Goal: Information Seeking & Learning: Learn about a topic

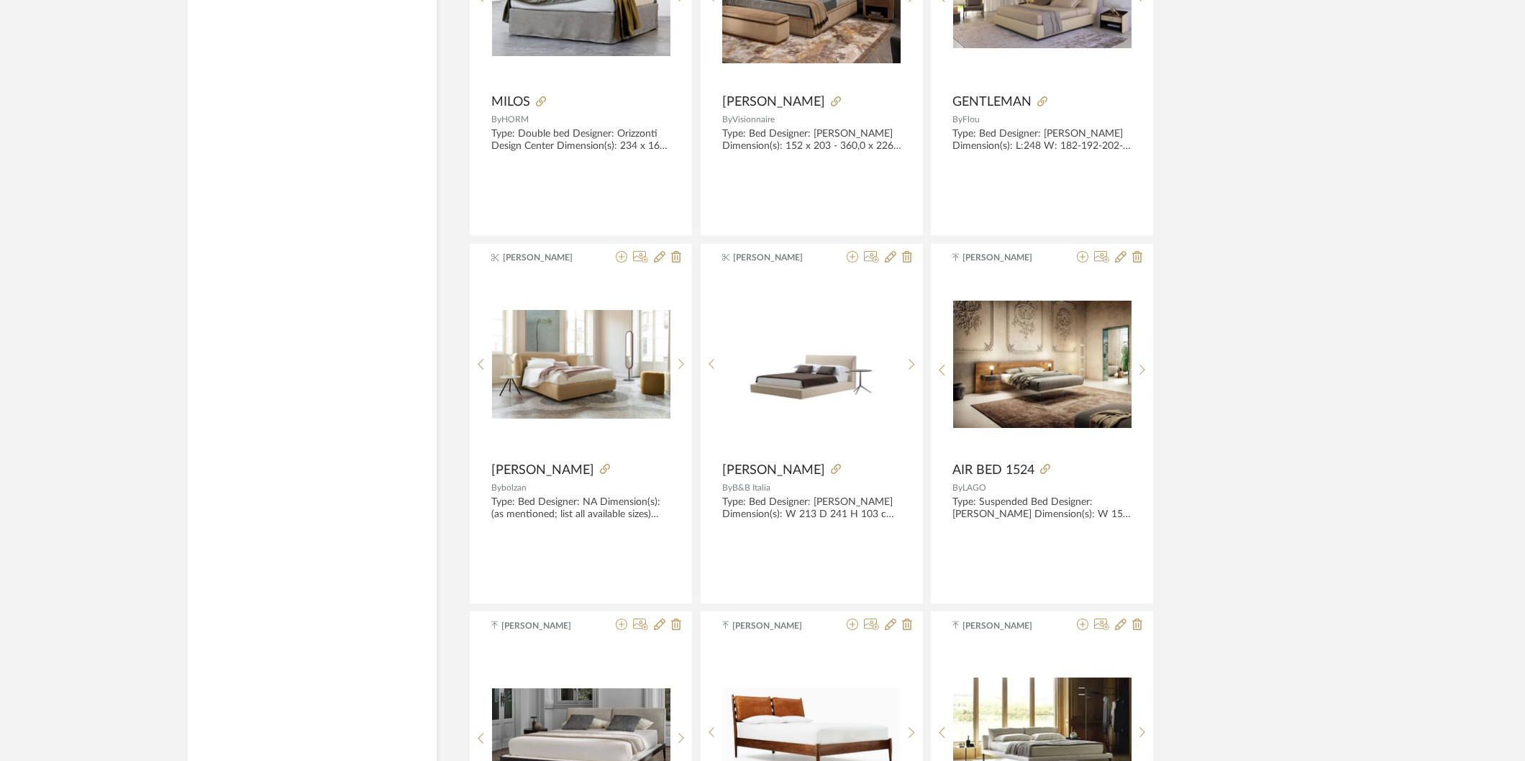
scroll to position [8558, 0]
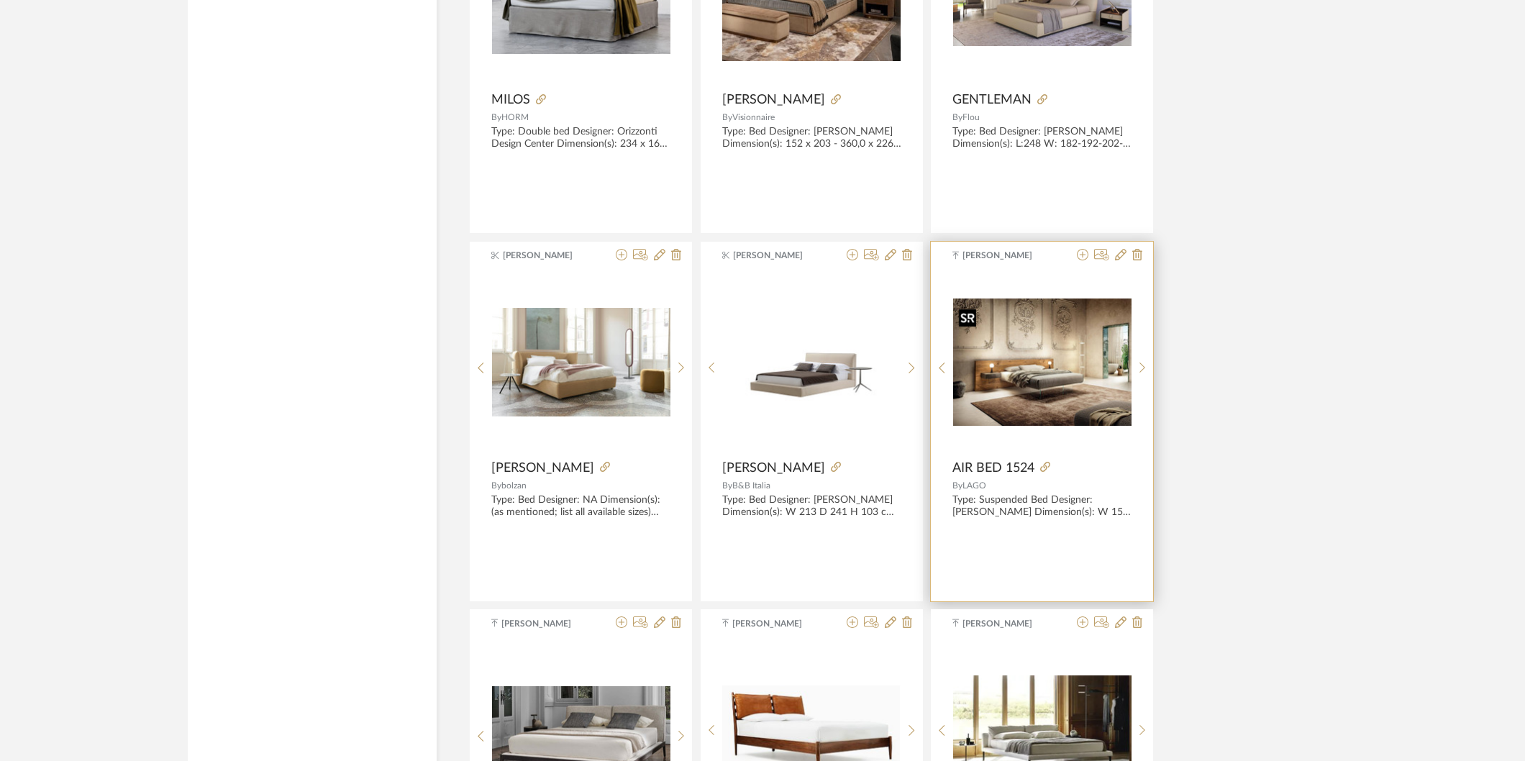
click at [1064, 393] on img "0" at bounding box center [1042, 361] width 178 height 127
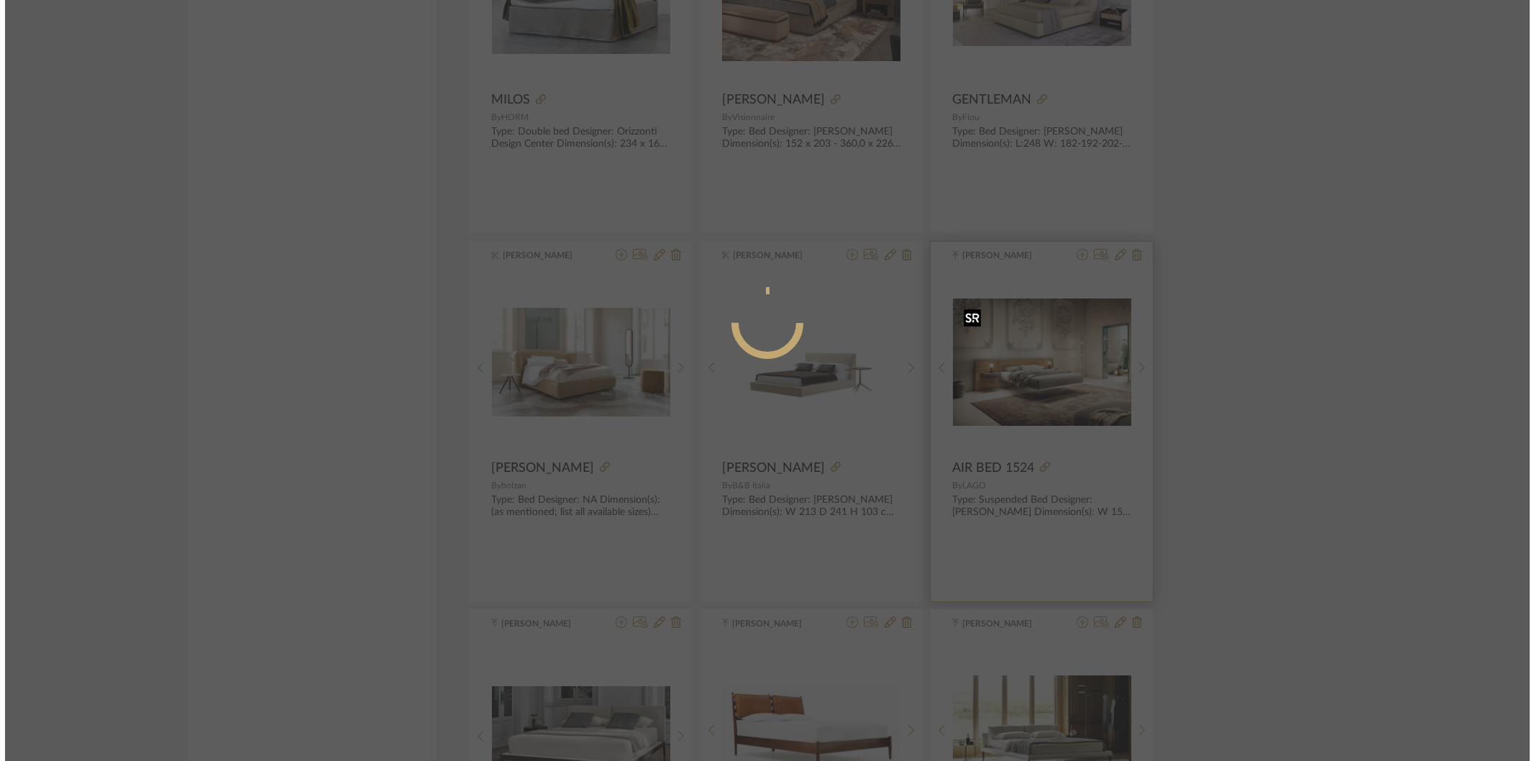
scroll to position [0, 0]
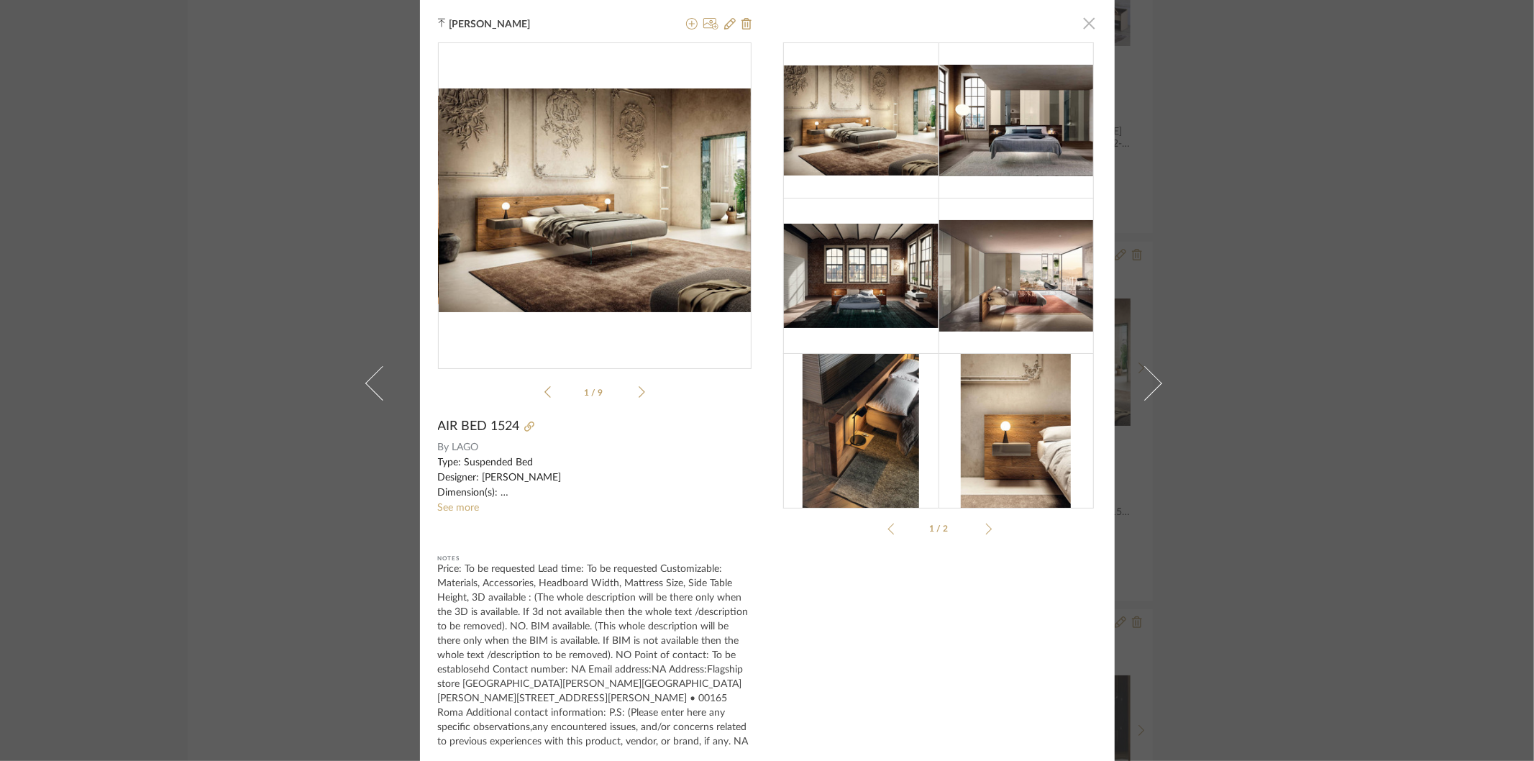
click at [1087, 20] on span "button" at bounding box center [1089, 23] width 29 height 29
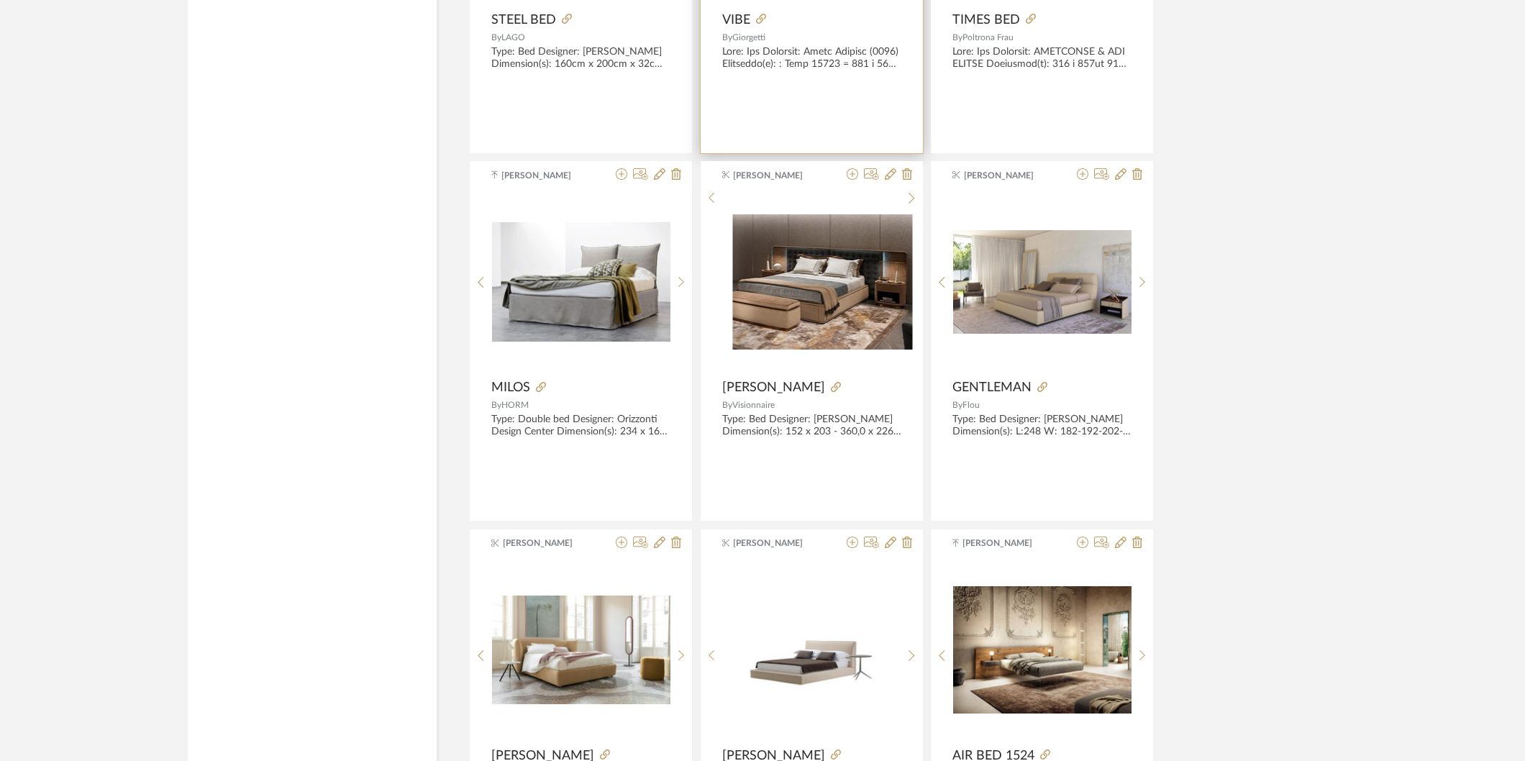
scroll to position [8238, 0]
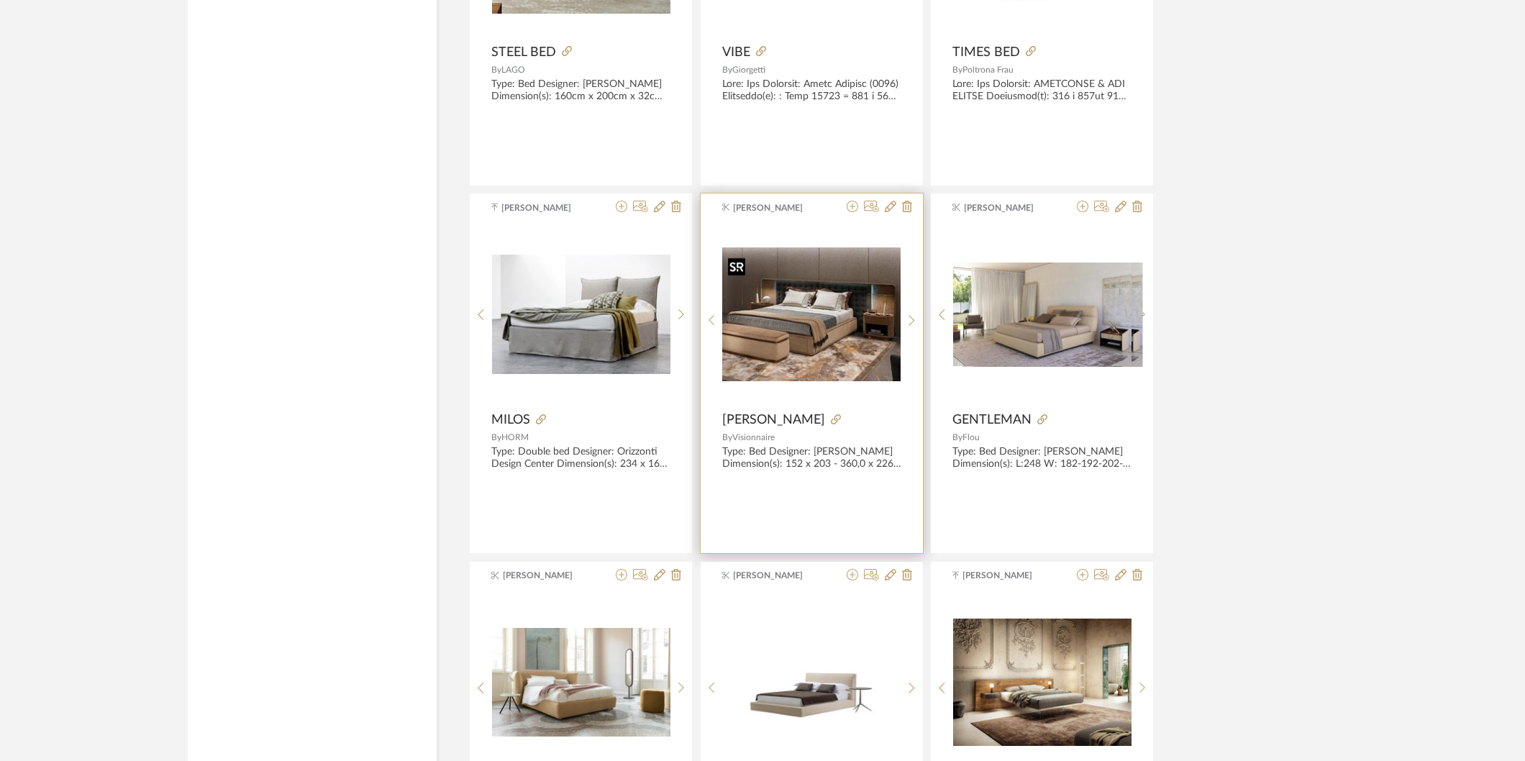
click at [829, 329] on img "0" at bounding box center [811, 314] width 178 height 134
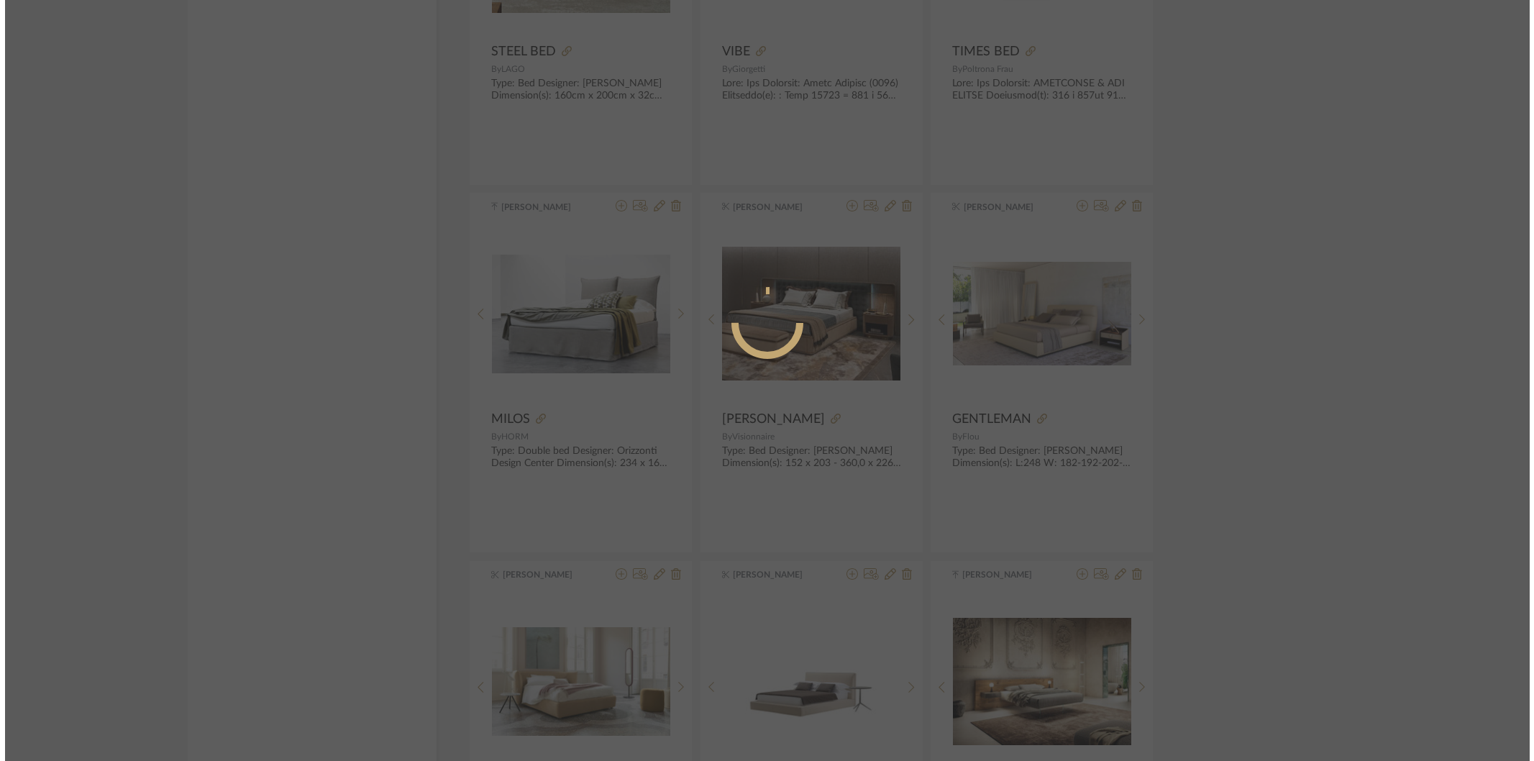
scroll to position [0, 0]
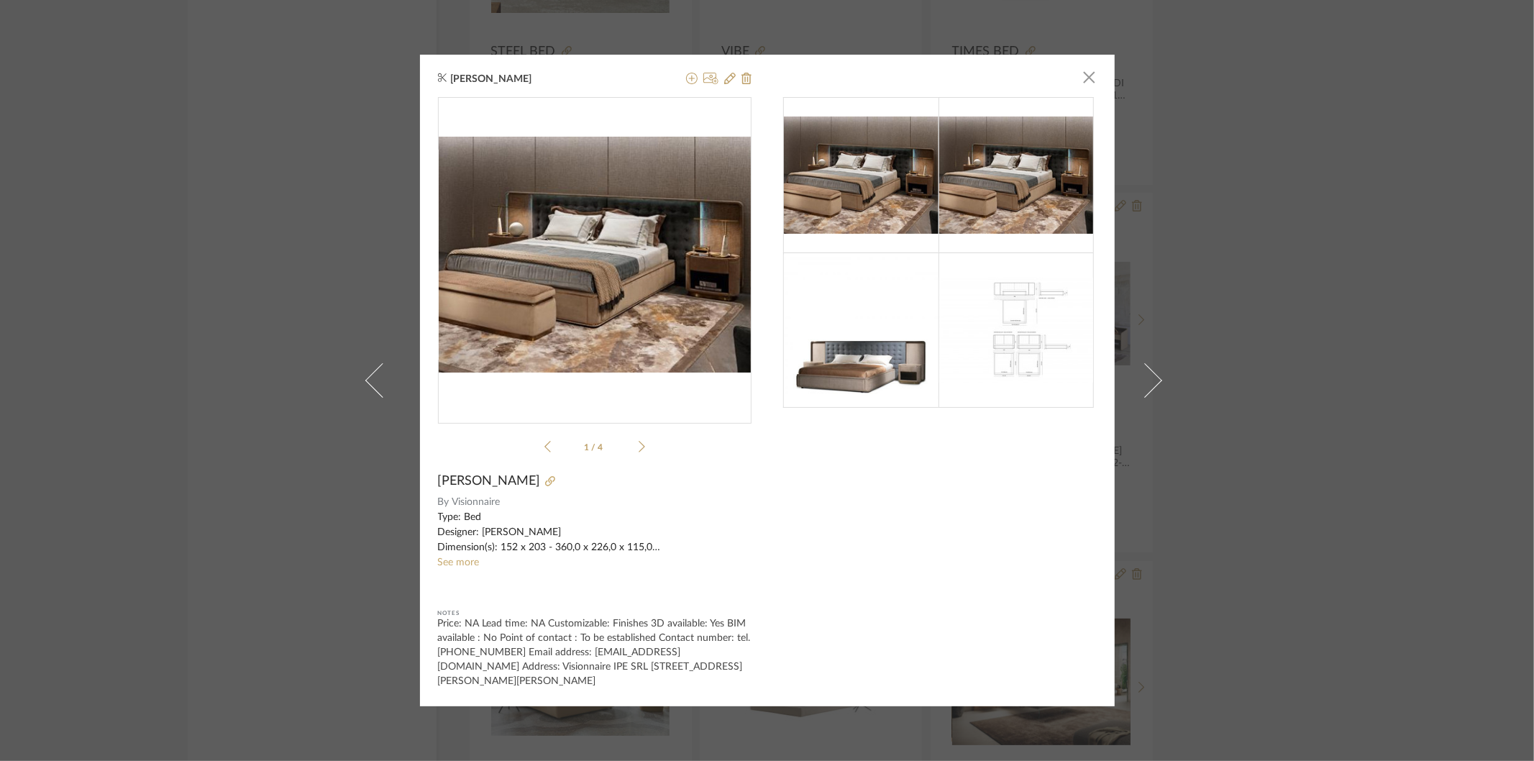
click at [629, 454] on li "1 / 4" at bounding box center [595, 446] width 88 height 17
click at [1081, 82] on span "button" at bounding box center [1089, 77] width 29 height 29
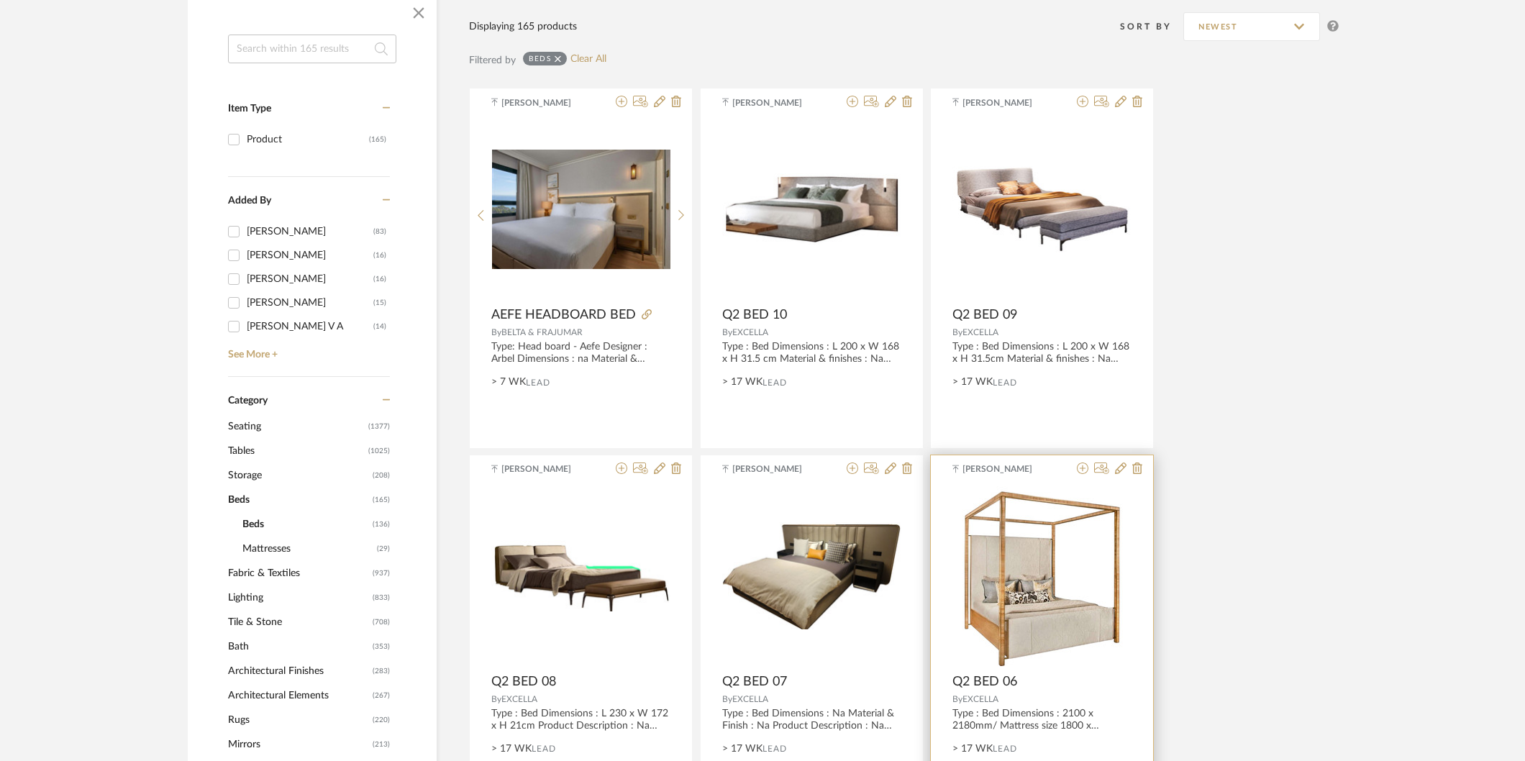
scroll to position [247, 0]
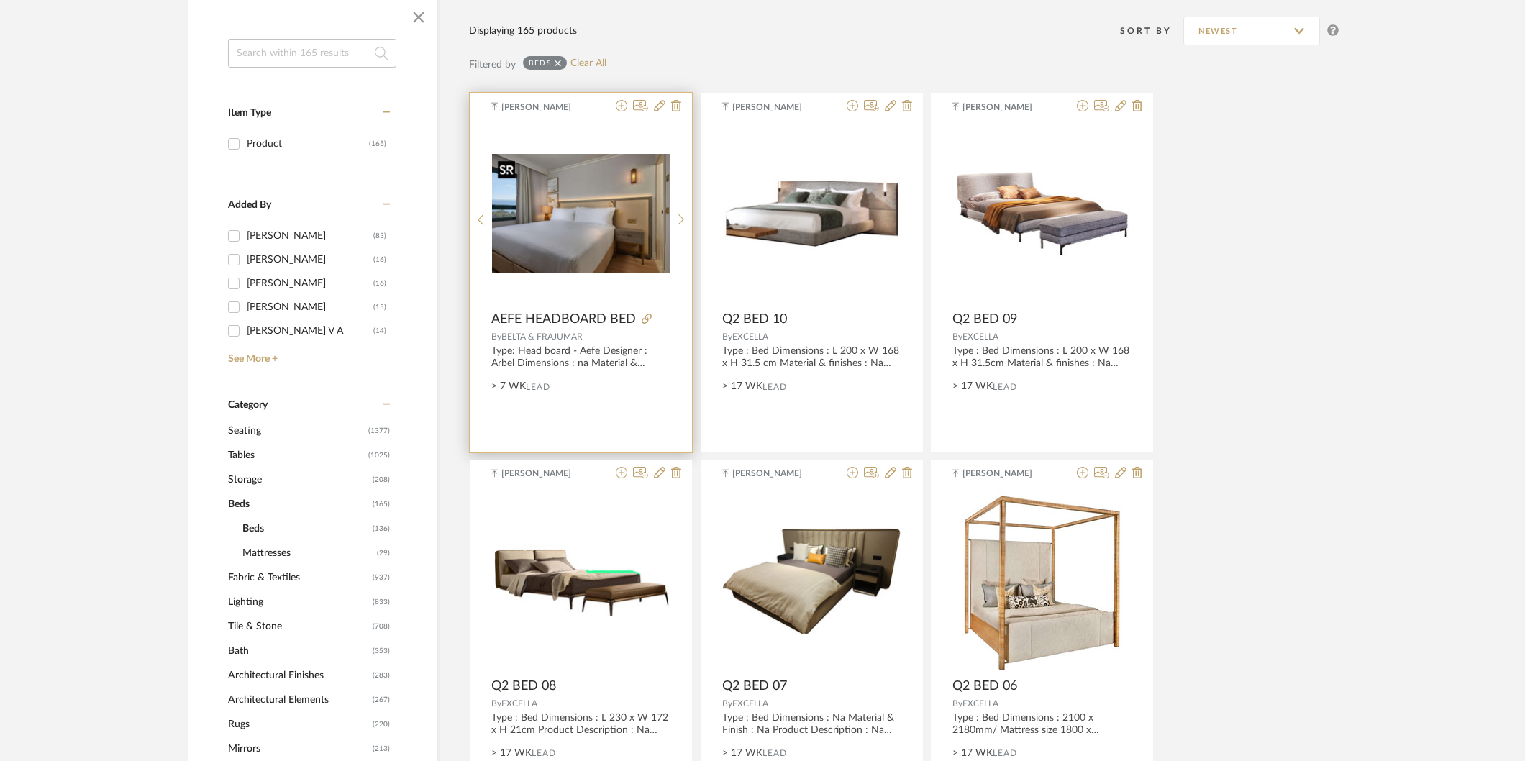
click at [620, 206] on img "0" at bounding box center [581, 213] width 178 height 119
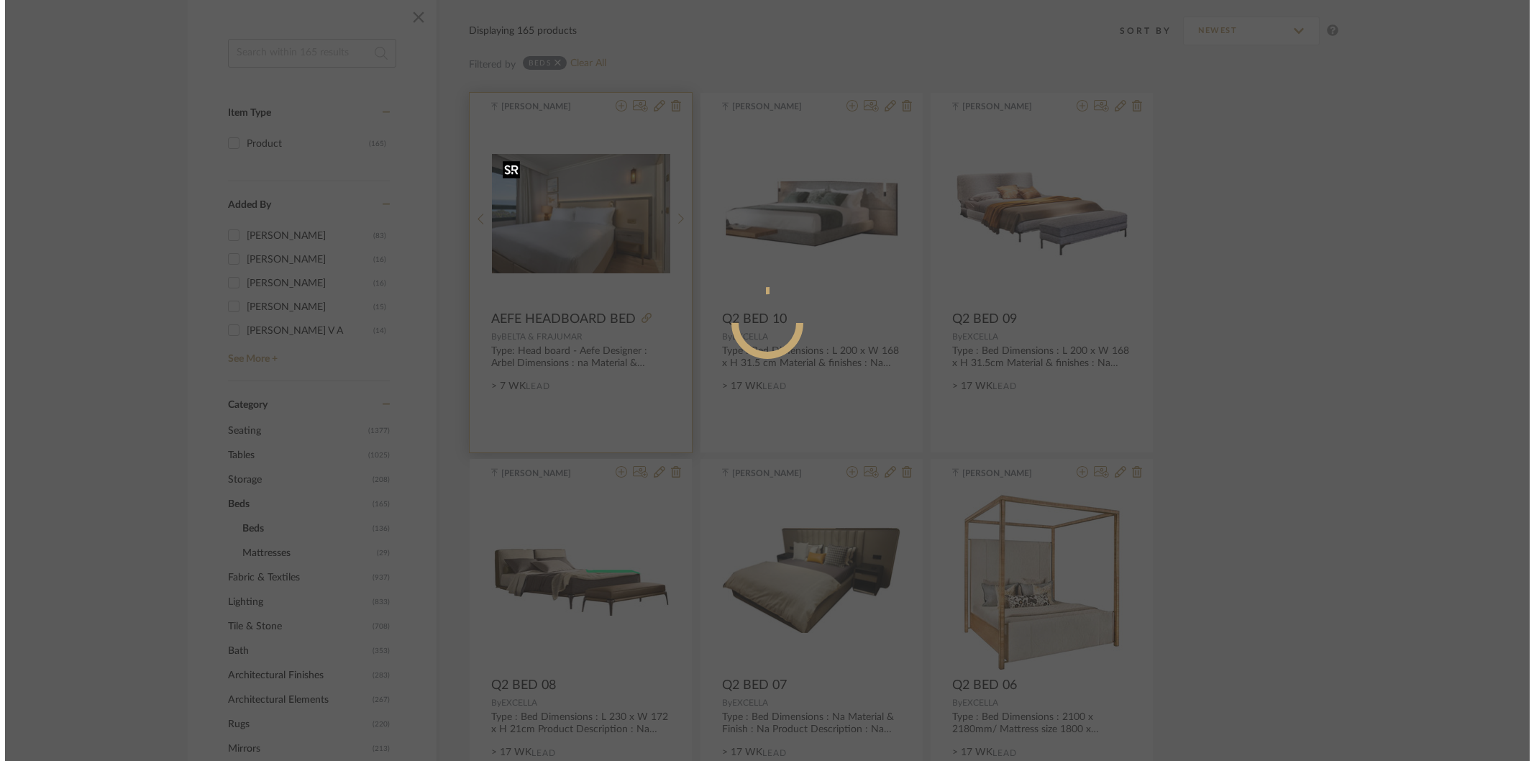
scroll to position [0, 0]
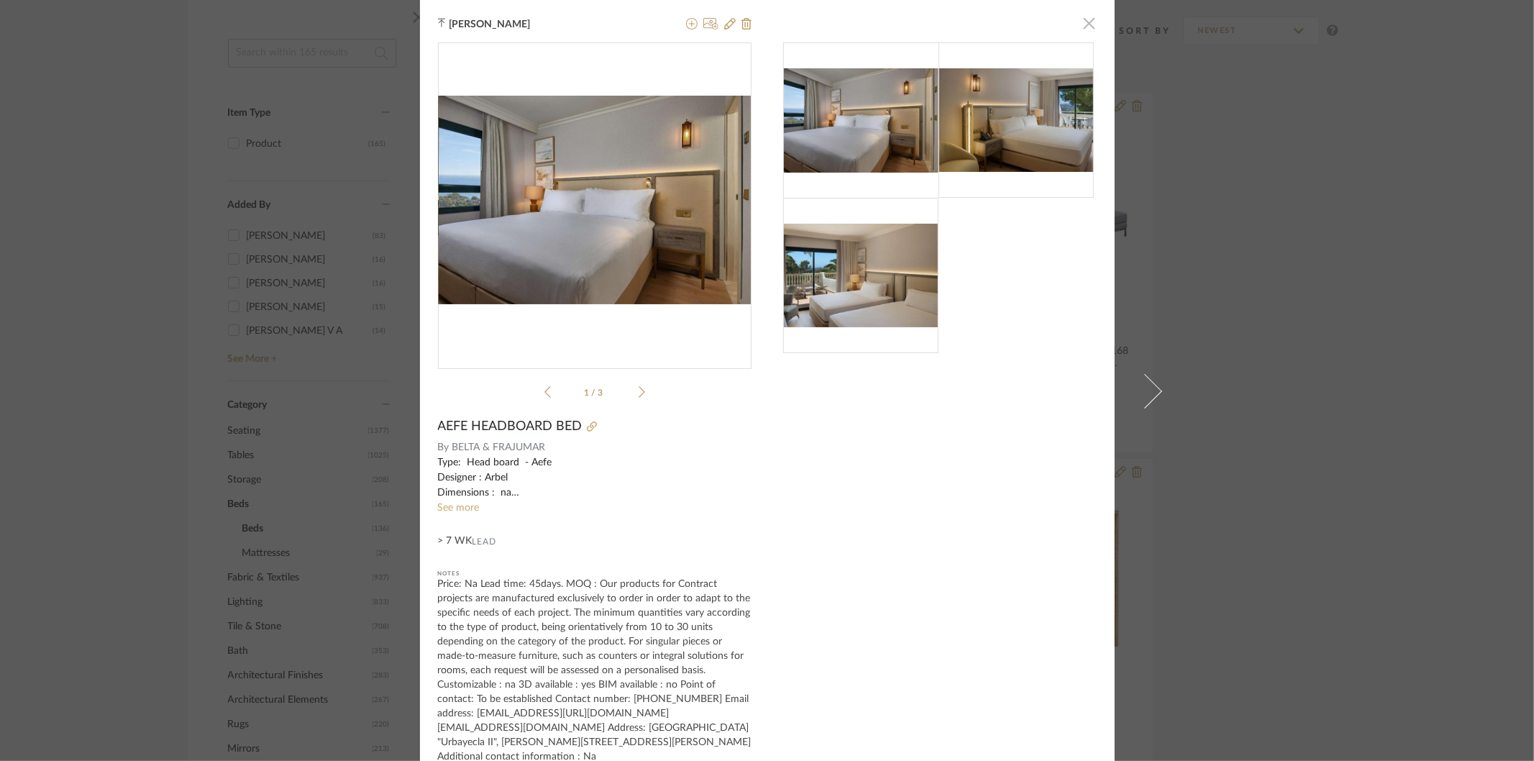
click at [1079, 22] on span "button" at bounding box center [1089, 23] width 29 height 29
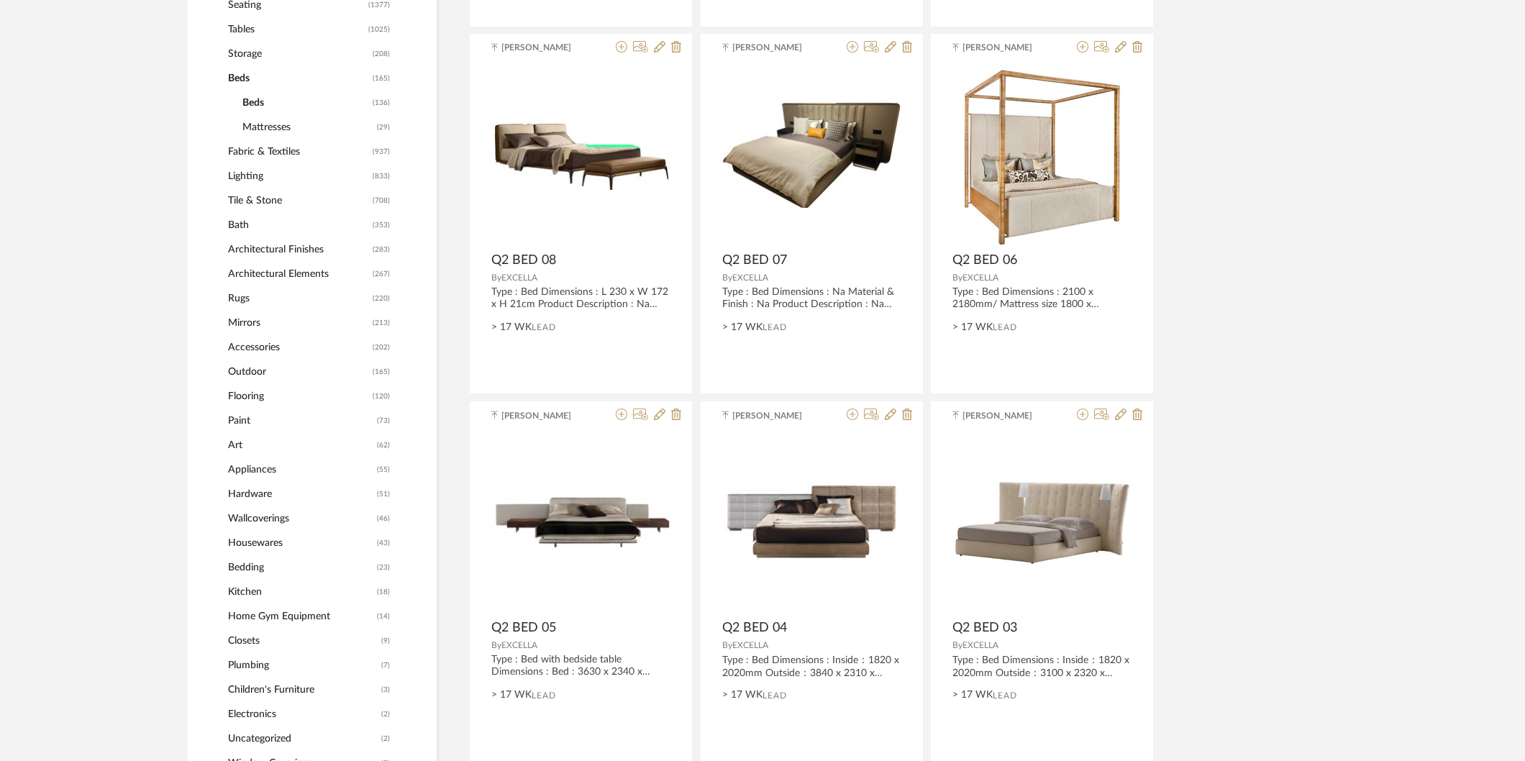
scroll to position [647, 0]
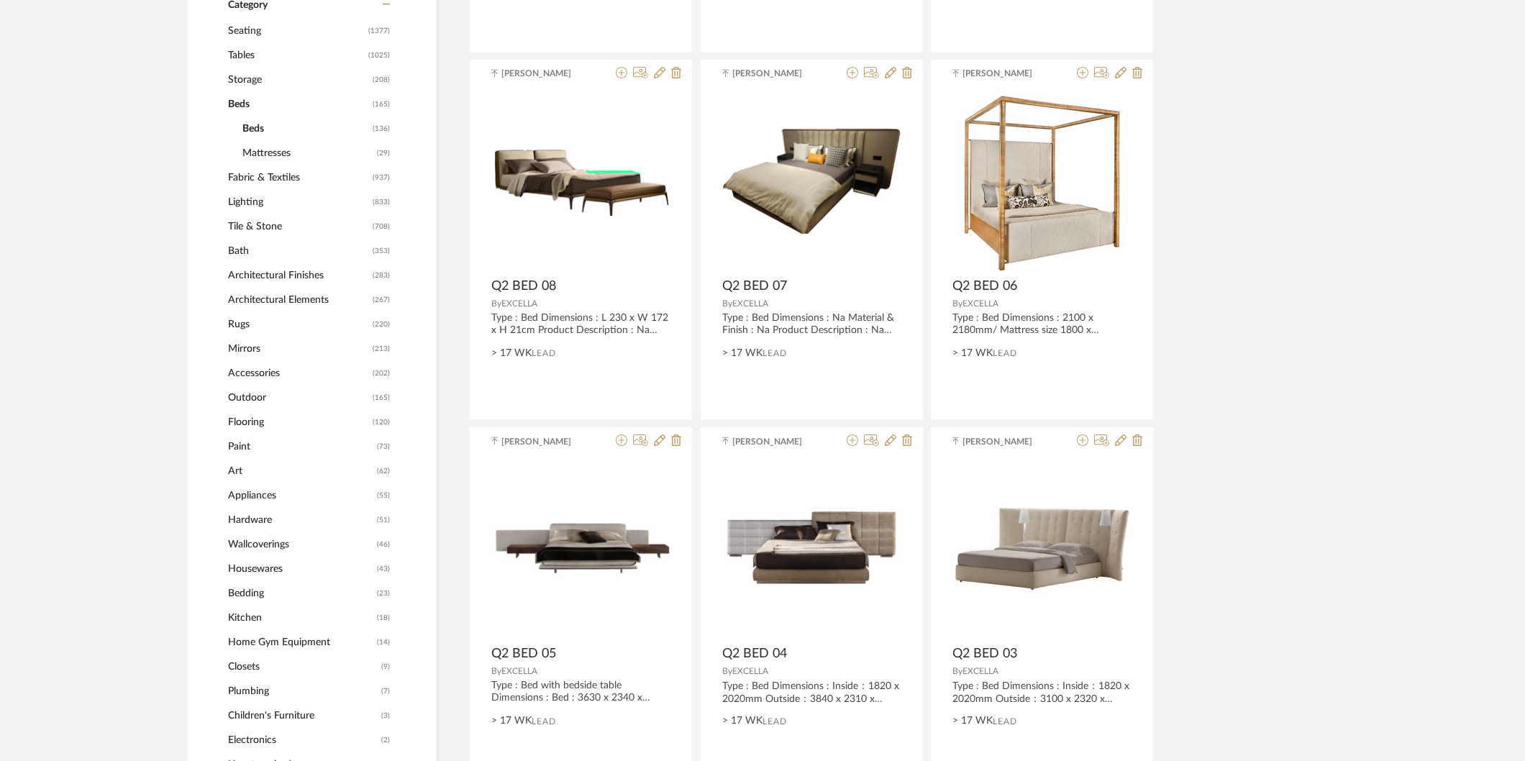
click at [253, 196] on span "Lighting" at bounding box center [298, 202] width 141 height 24
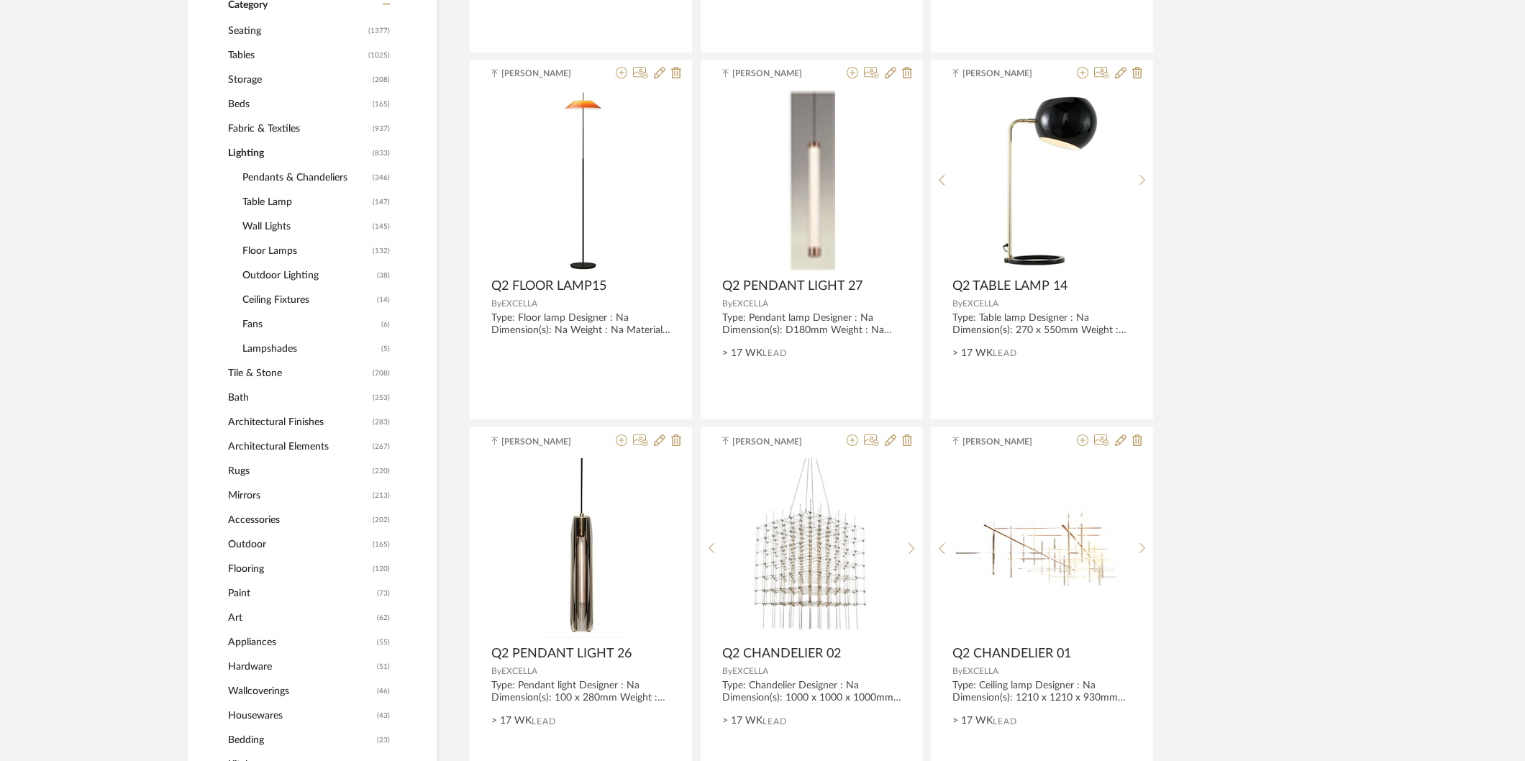
click at [270, 175] on span "Pendants & Chandeliers" at bounding box center [305, 177] width 127 height 24
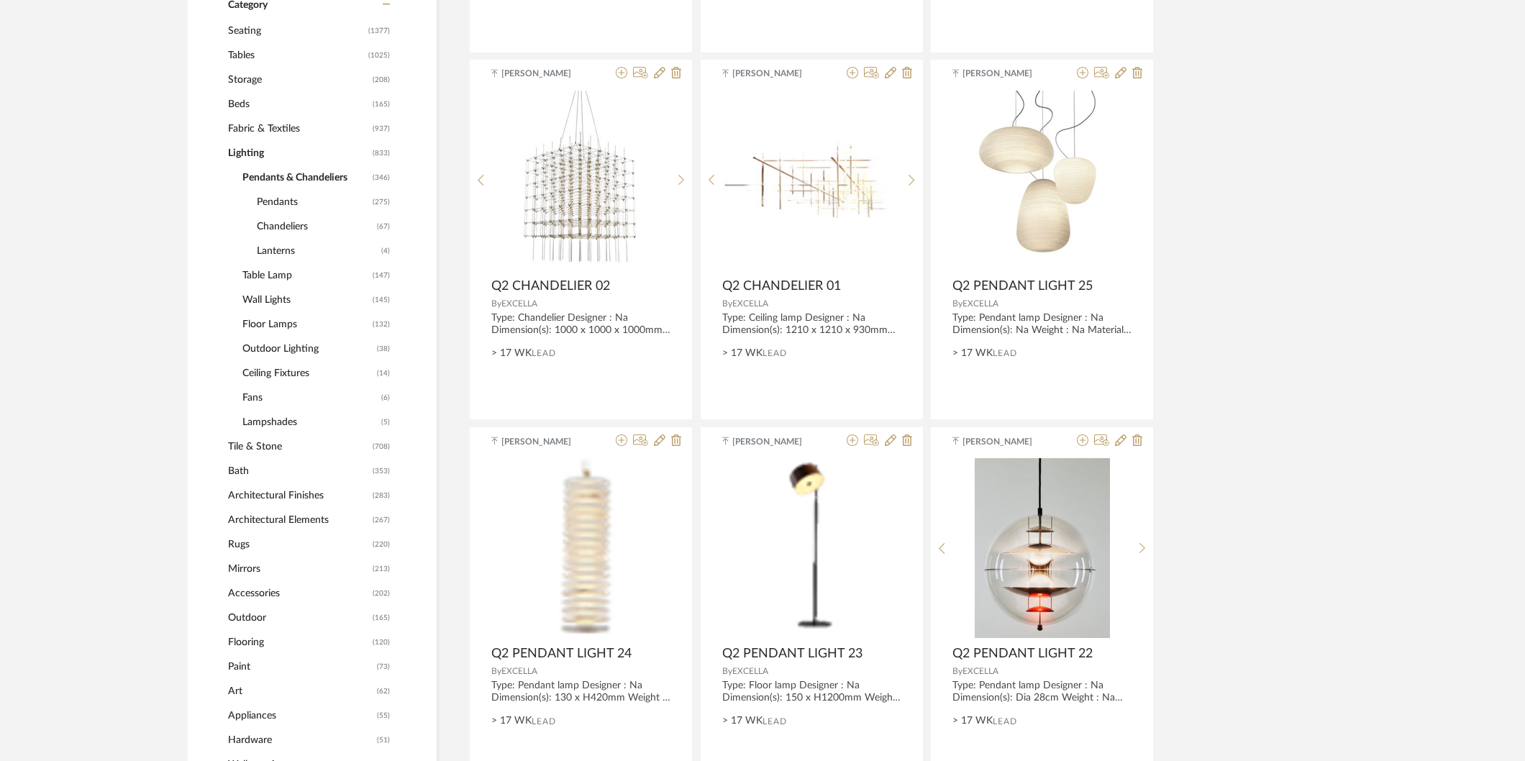
click at [265, 204] on span "Pendants" at bounding box center [313, 202] width 112 height 24
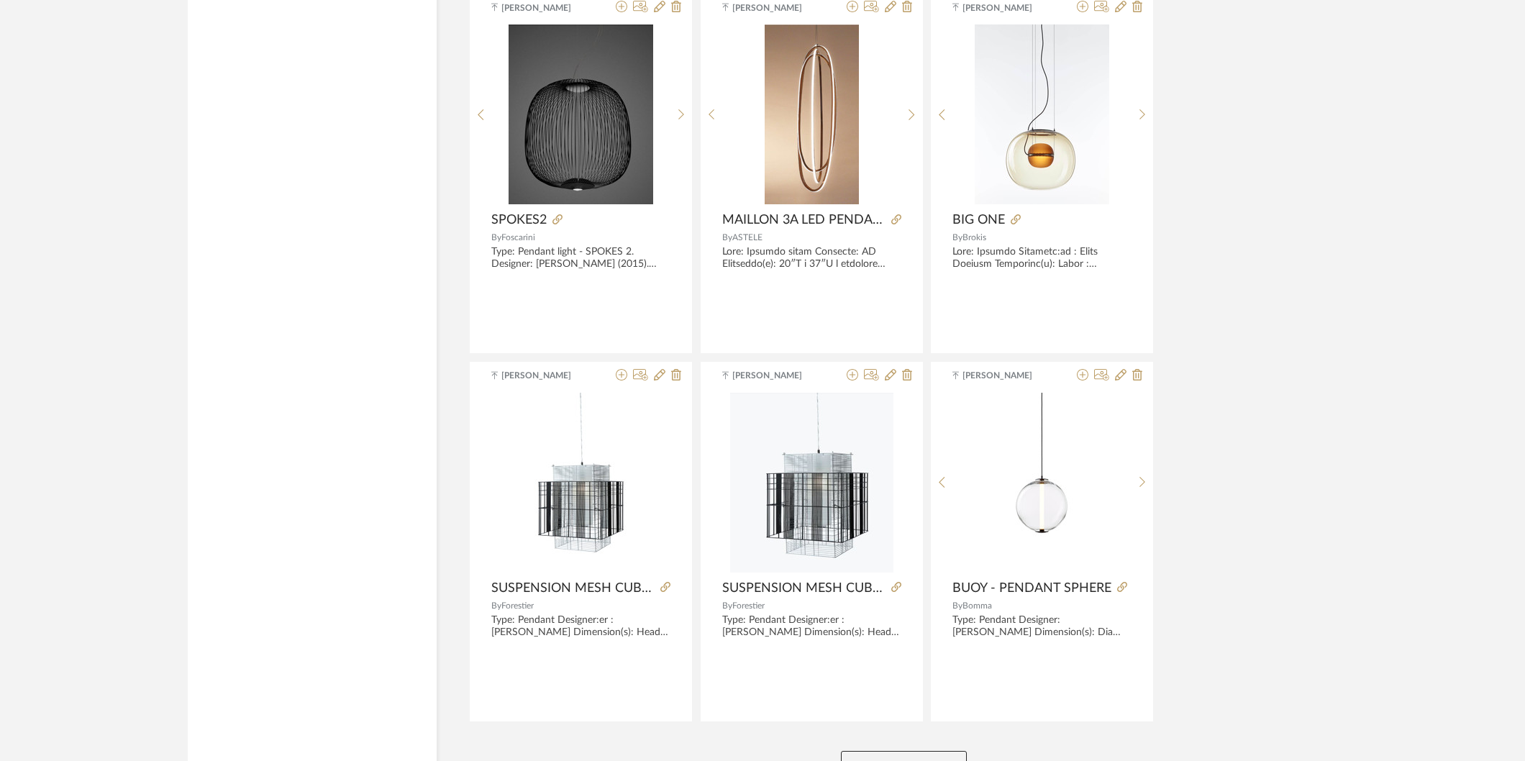
scroll to position [4083, 0]
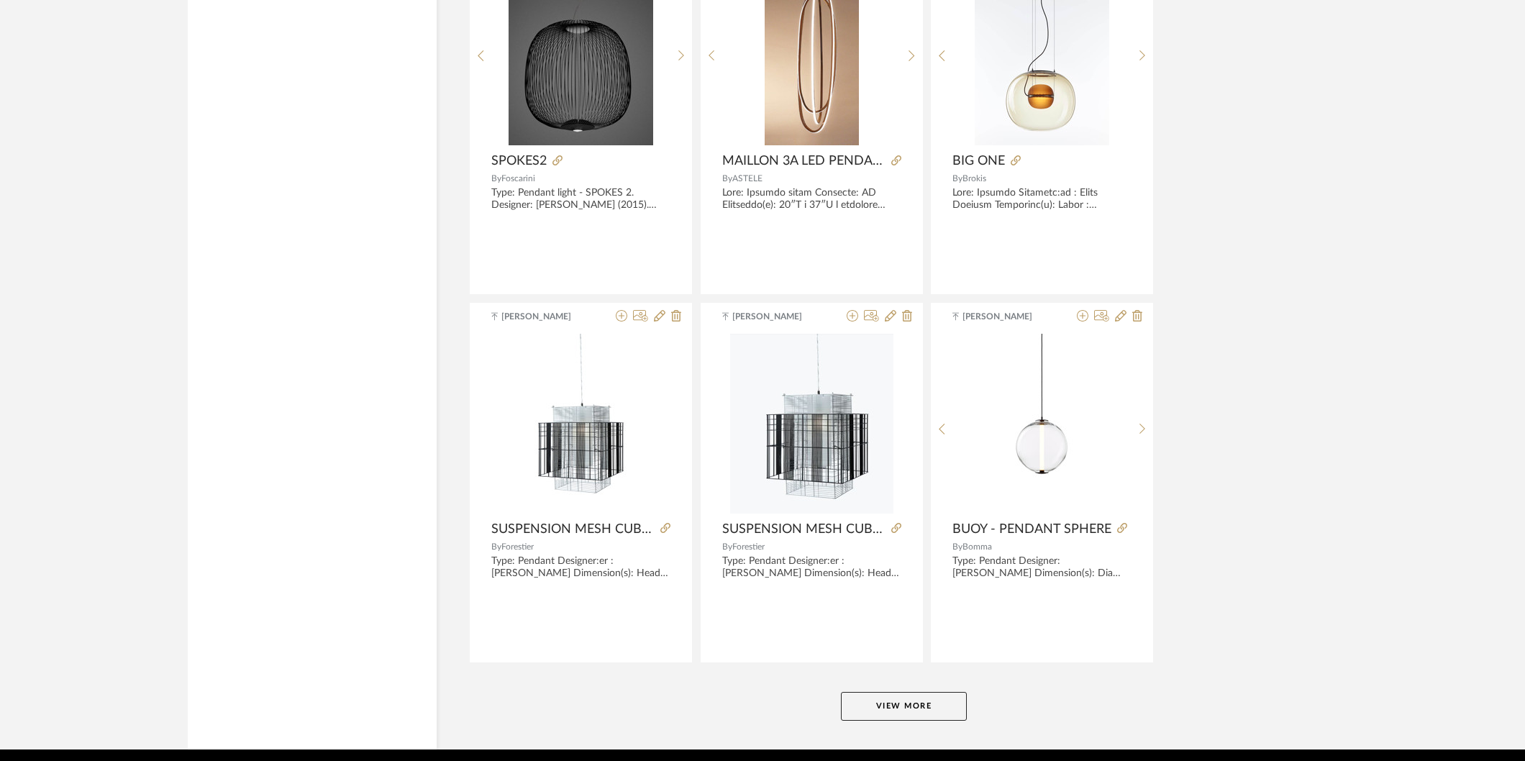
click at [880, 715] on button "View More" at bounding box center [904, 706] width 126 height 29
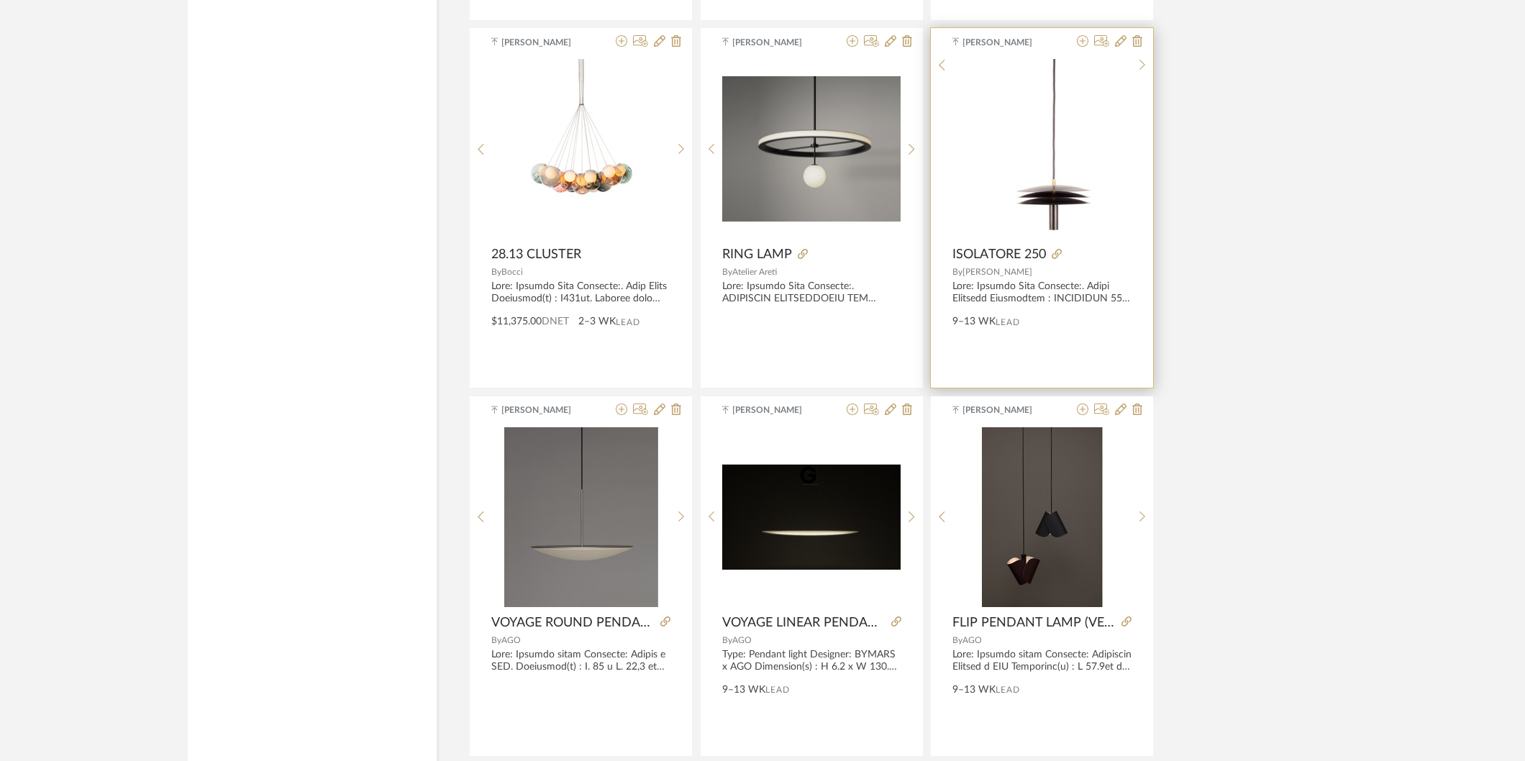
scroll to position [8553, 0]
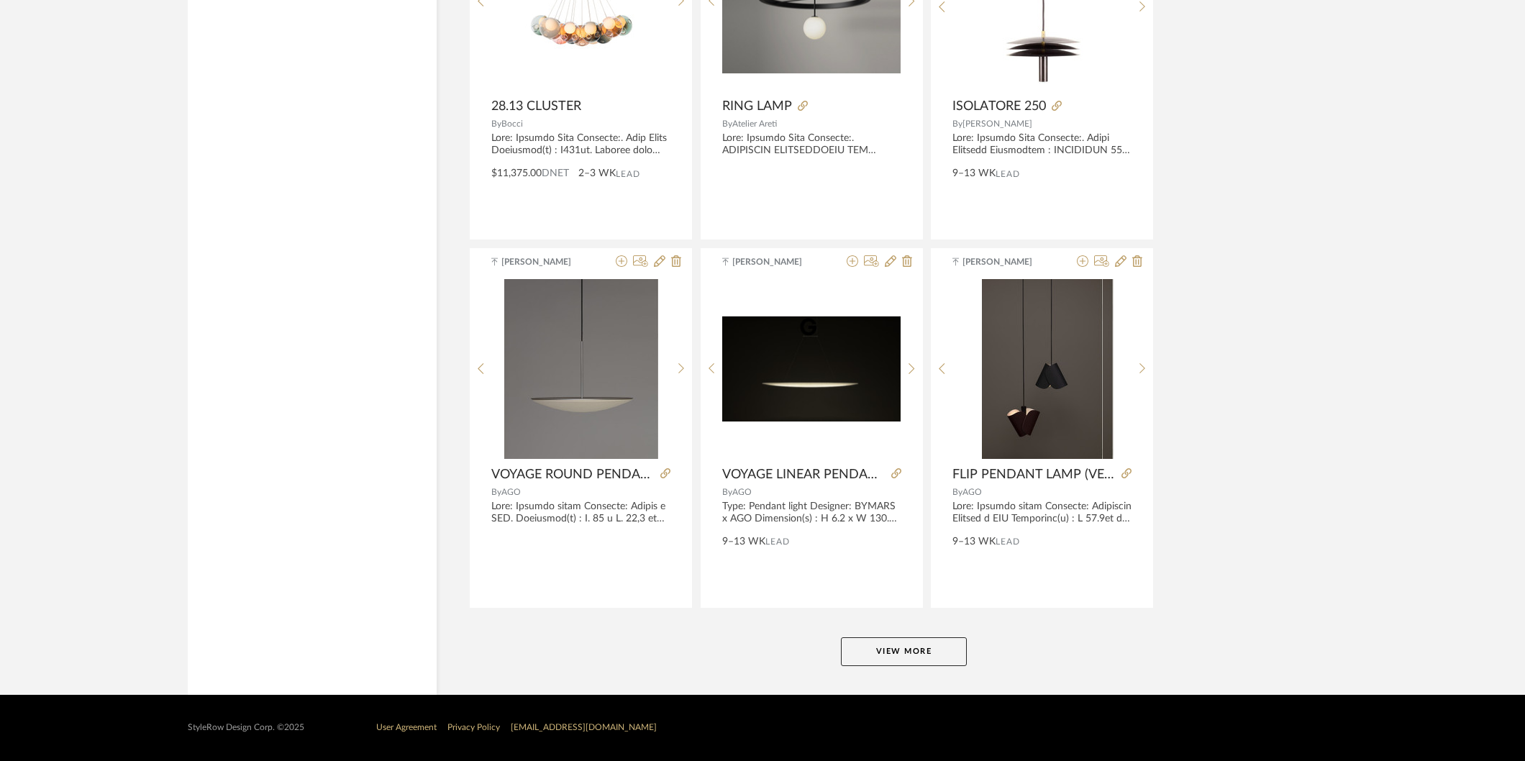
click at [896, 652] on button "View More" at bounding box center [904, 651] width 126 height 29
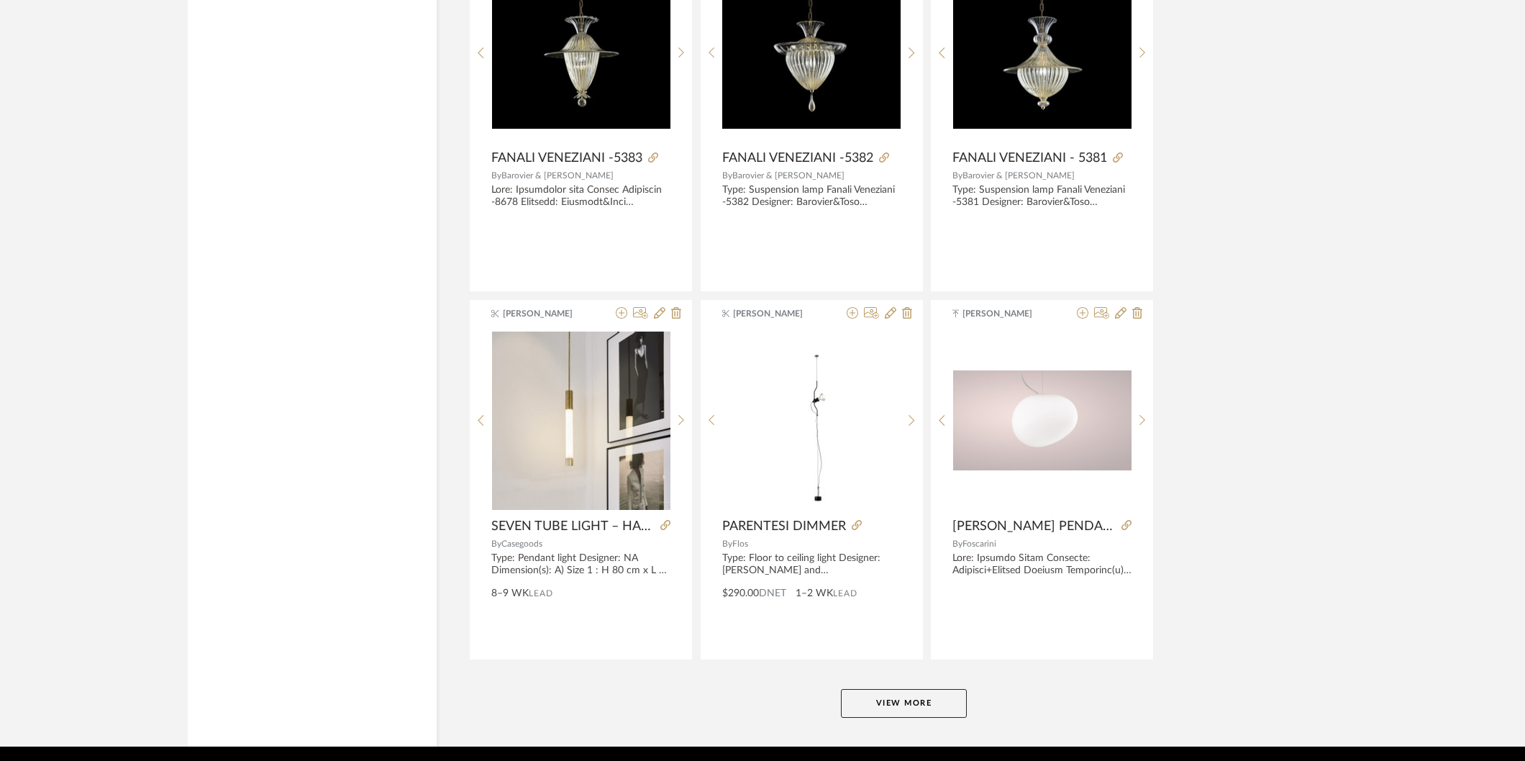
scroll to position [12948, 0]
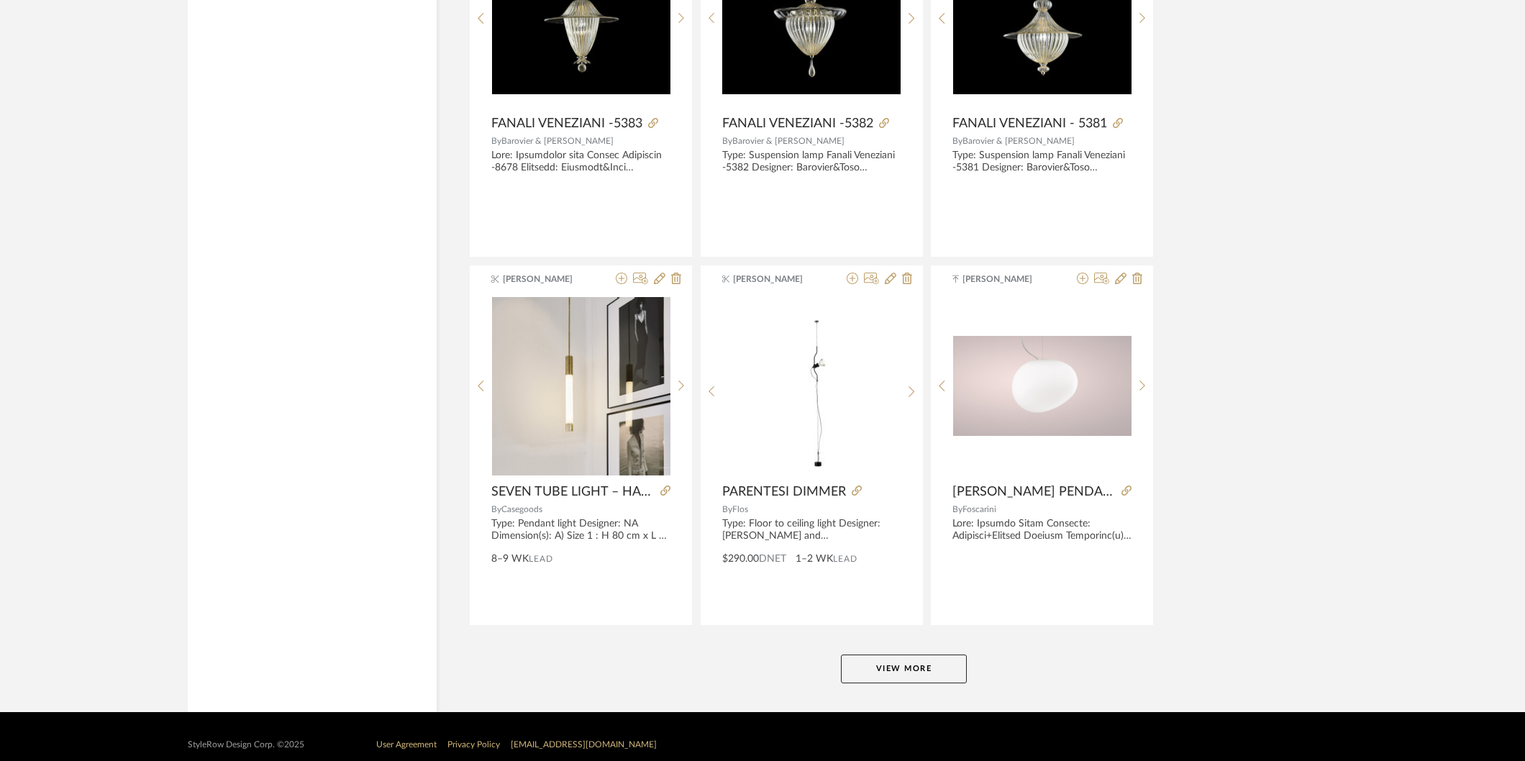
click at [907, 671] on button "View More" at bounding box center [904, 668] width 126 height 29
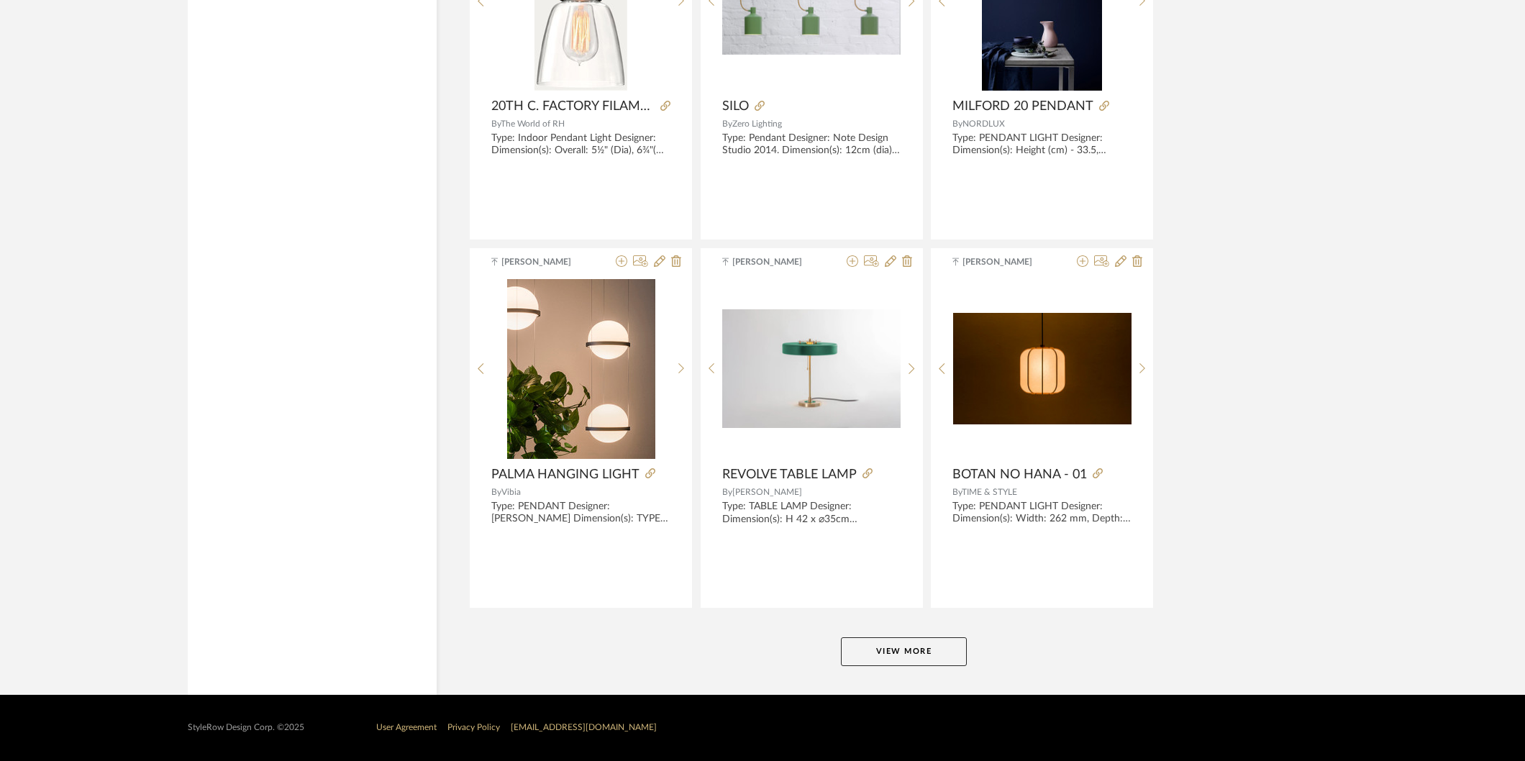
scroll to position [17385, 0]
click at [895, 650] on button "View More" at bounding box center [904, 651] width 126 height 29
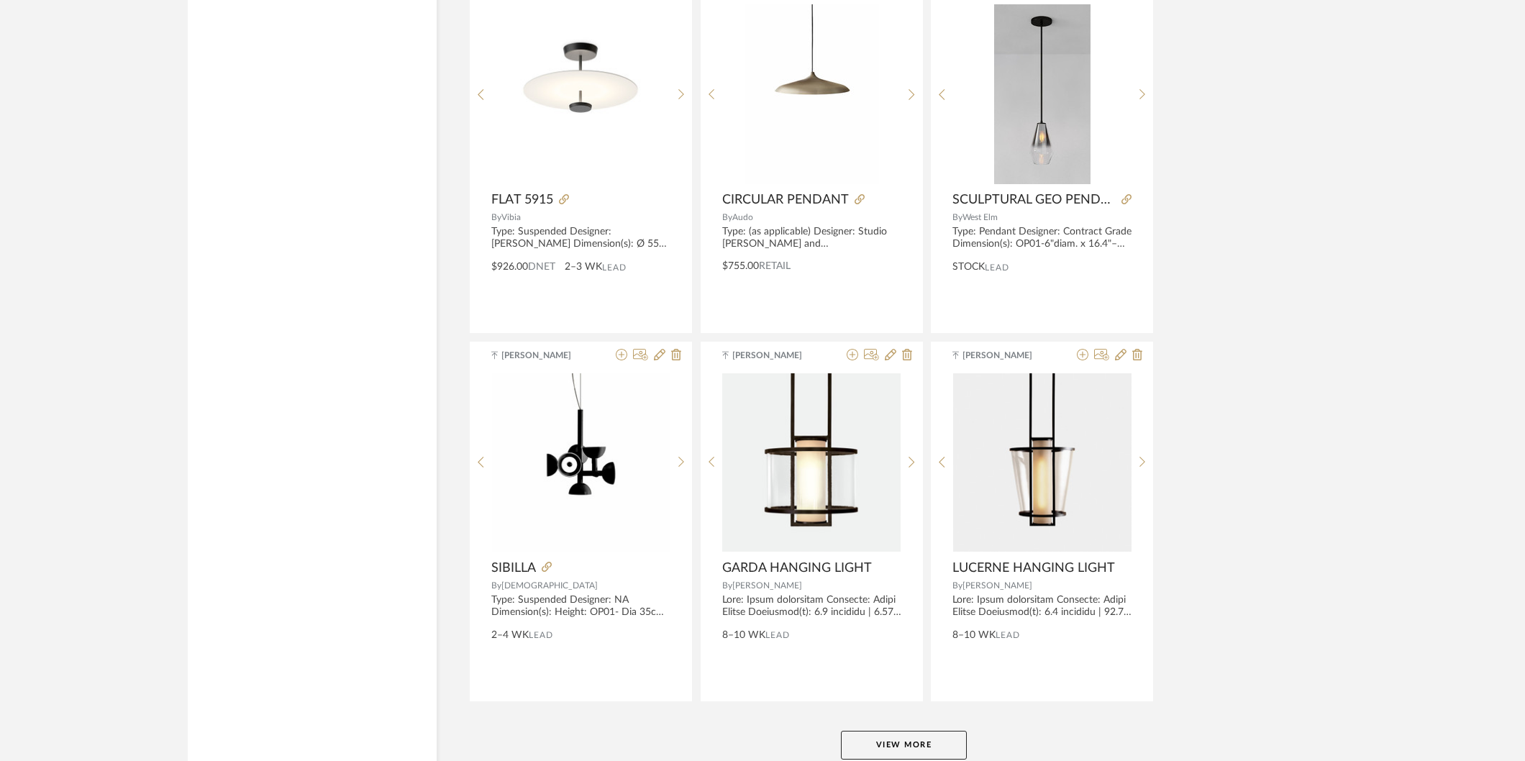
scroll to position [21801, 0]
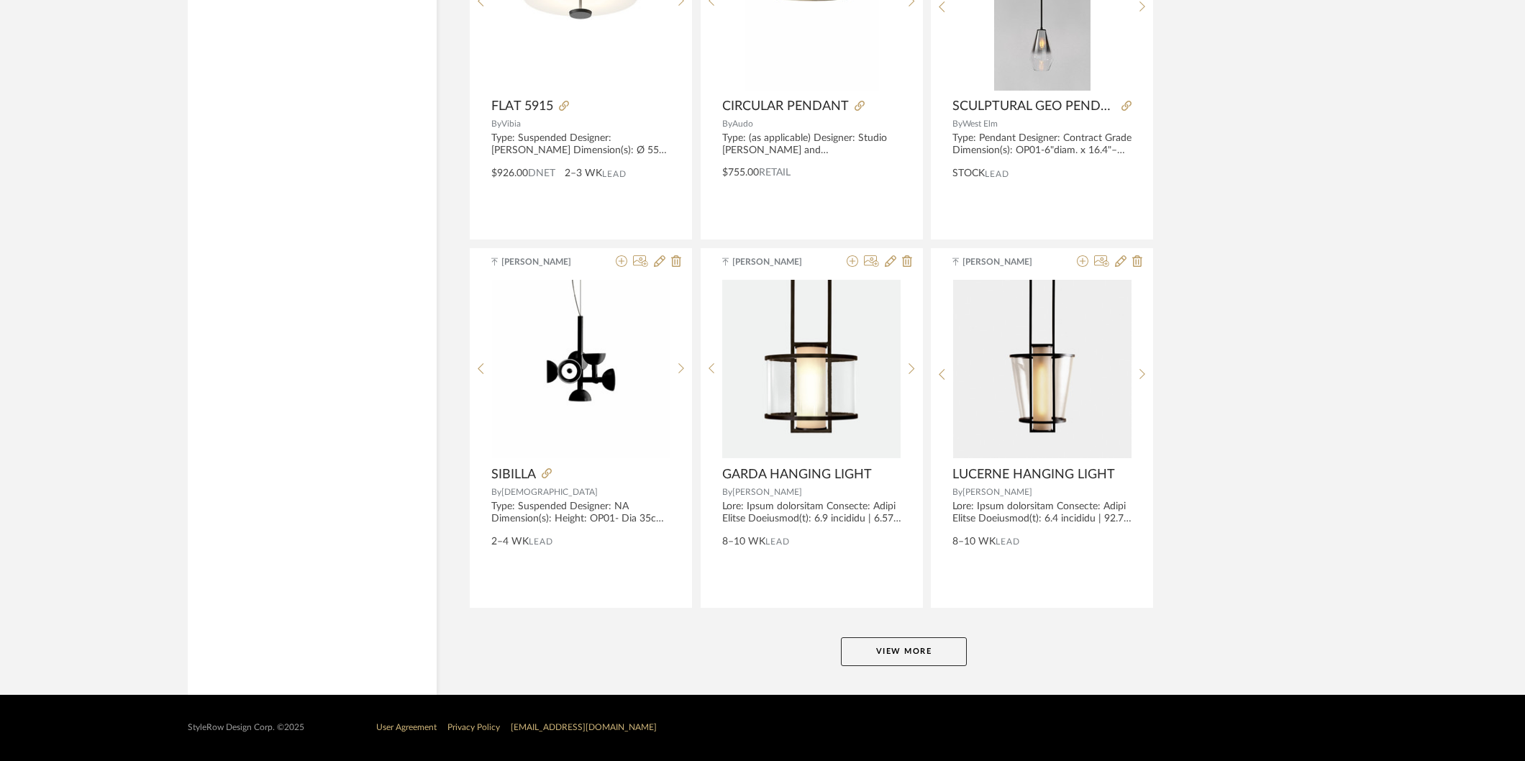
click at [899, 653] on button "View More" at bounding box center [904, 651] width 126 height 29
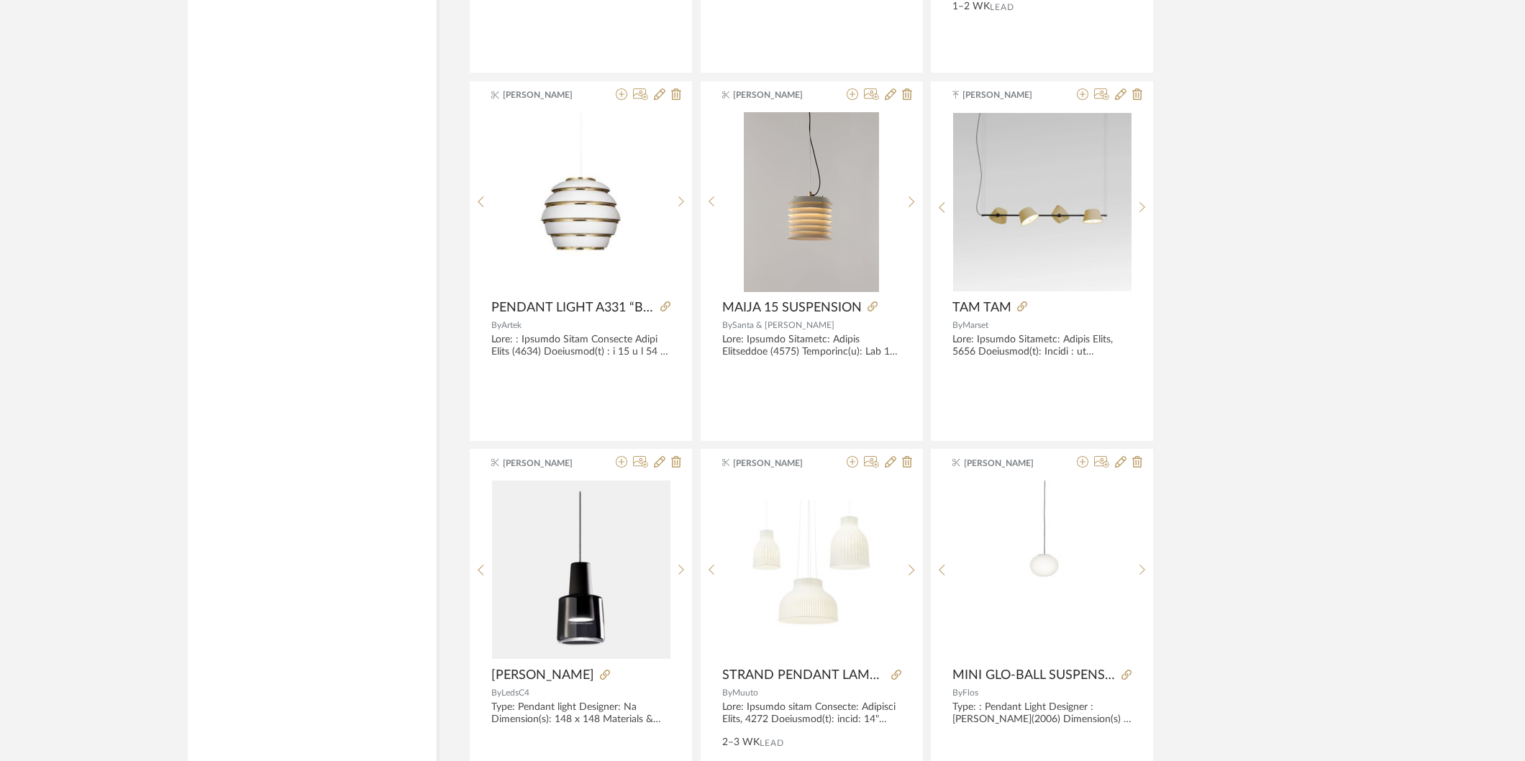
scroll to position [25797, 0]
